Goal: Task Accomplishment & Management: Use online tool/utility

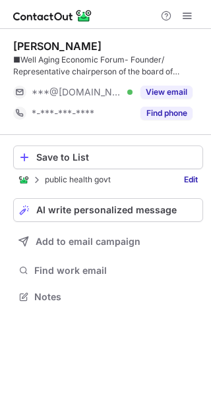
scroll to position [287, 211]
click at [107, 161] on div "Save to List" at bounding box center [116, 157] width 161 height 11
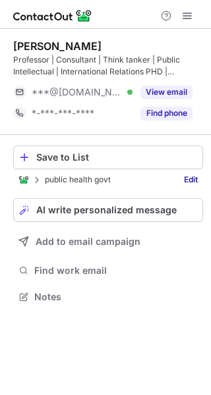
scroll to position [287, 211]
click at [88, 161] on div "Save to List" at bounding box center [116, 157] width 161 height 11
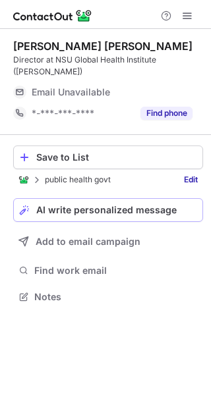
scroll to position [6, 7]
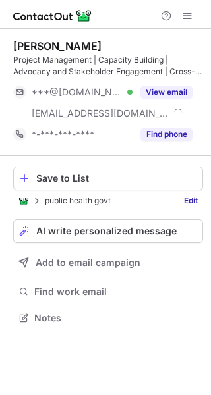
scroll to position [308, 211]
click at [94, 175] on div "Save to List" at bounding box center [116, 178] width 161 height 11
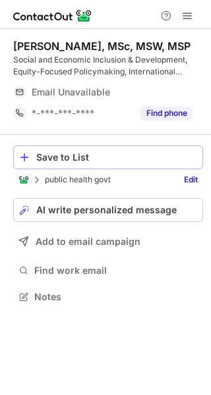
scroll to position [287, 211]
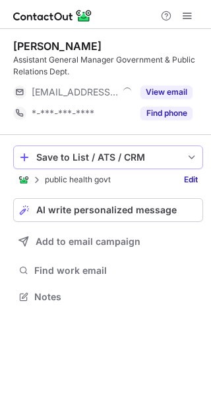
scroll to position [287, 211]
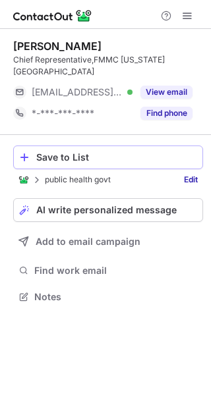
scroll to position [6, 7]
click at [111, 152] on div "Save to List" at bounding box center [116, 157] width 161 height 11
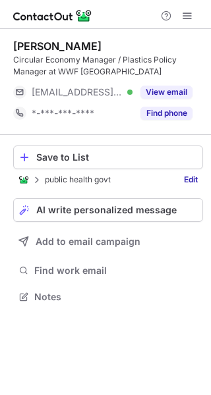
scroll to position [287, 211]
click at [95, 157] on div "Save to List" at bounding box center [116, 157] width 161 height 11
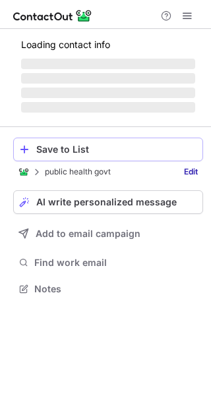
scroll to position [6, 7]
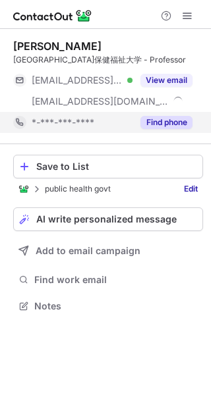
scroll to position [296, 211]
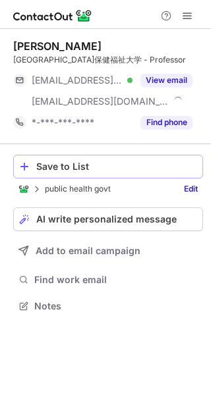
click at [85, 167] on div "Save to List" at bounding box center [116, 166] width 161 height 11
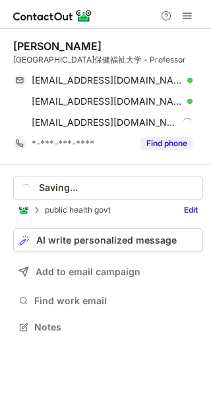
scroll to position [317, 211]
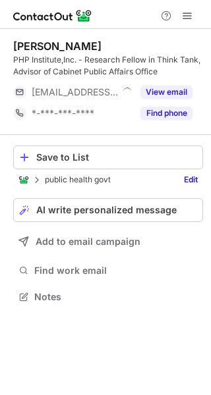
scroll to position [287, 211]
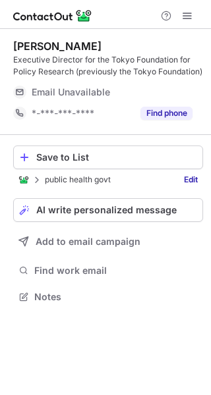
scroll to position [287, 211]
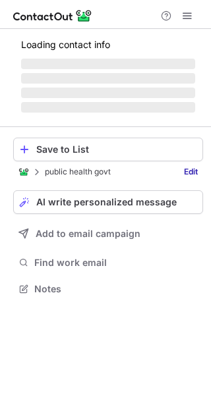
scroll to position [287, 211]
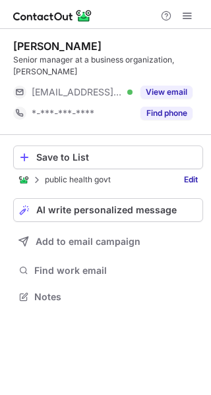
scroll to position [287, 211]
